Goal: Task Accomplishment & Management: Use online tool/utility

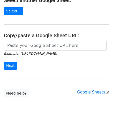
scroll to position [68, 0]
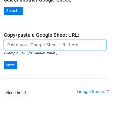
click at [27, 47] on input "url" at bounding box center [55, 45] width 103 height 10
paste input "[URL][DOMAIN_NAME]"
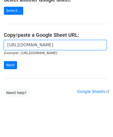
scroll to position [0, 113]
type input "[URL][DOMAIN_NAME]"
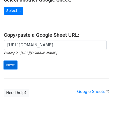
click at [9, 65] on input "Next" at bounding box center [10, 65] width 13 height 8
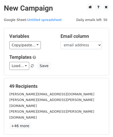
scroll to position [63, 0]
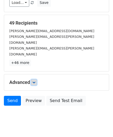
click at [34, 81] on icon at bounding box center [33, 82] width 3 height 3
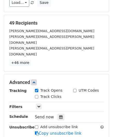
click at [59, 115] on icon at bounding box center [60, 117] width 3 height 4
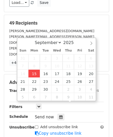
type input "[DATE] 12:00"
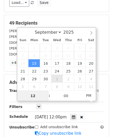
paste input "1"
type input "11"
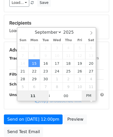
type input "2025-09-15 11:00"
click at [90, 95] on span "PM" at bounding box center [89, 96] width 14 height 10
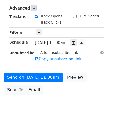
scroll to position [126, 0]
